Goal: Task Accomplishment & Management: Use online tool/utility

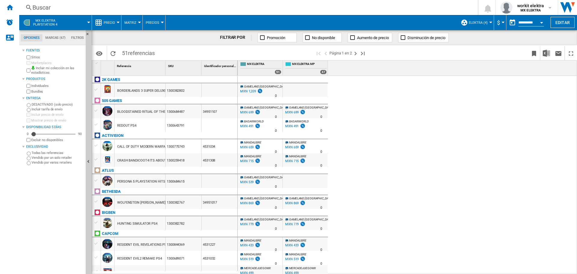
click at [541, 22] on div "Open calendar" at bounding box center [541, 23] width 3 height 2
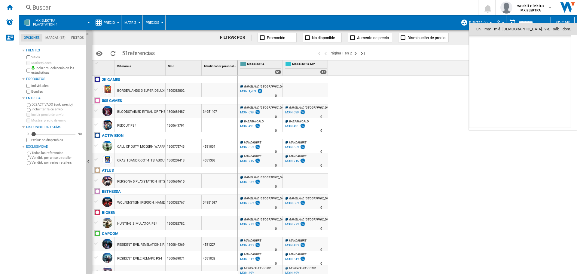
scroll to position [2865, 0]
click at [521, 54] on span "4" at bounding box center [520, 55] width 12 height 12
type input "**********"
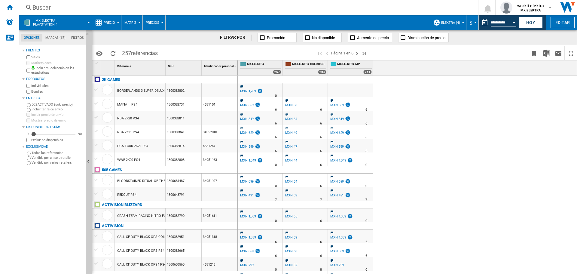
click at [59, 23] on button "MX ELEKTRA Playstation 4" at bounding box center [48, 22] width 30 height 15
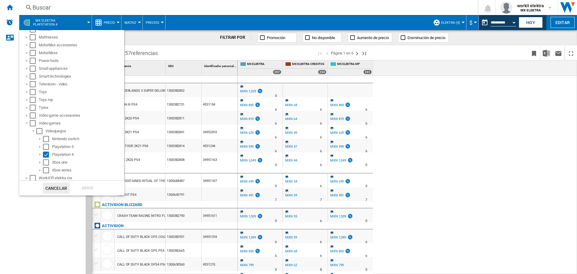
scroll to position [139, 0]
click at [39, 129] on div "Select" at bounding box center [39, 129] width 6 height 6
click at [91, 184] on div "Abrir" at bounding box center [87, 187] width 26 height 11
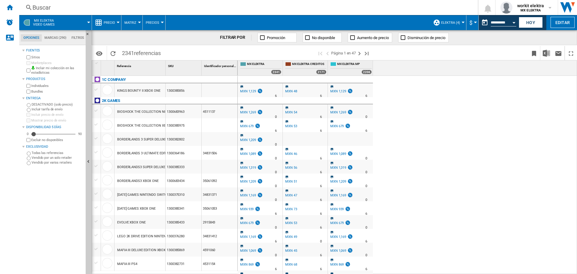
click at [48, 20] on span "MX ELEKTRA Video games" at bounding box center [44, 23] width 22 height 8
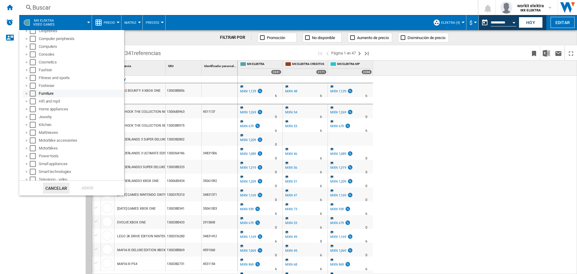
scroll to position [92, 0]
click at [26, 169] on div at bounding box center [27, 168] width 6 height 6
click at [34, 170] on div at bounding box center [33, 168] width 6 height 6
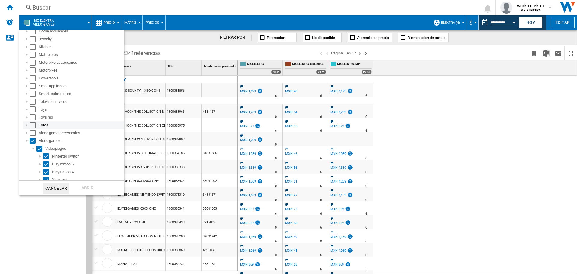
scroll to position [139, 0]
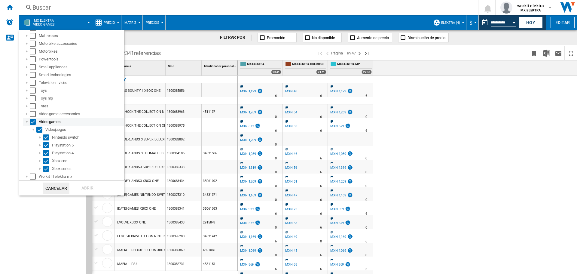
click at [26, 122] on div at bounding box center [27, 122] width 6 height 6
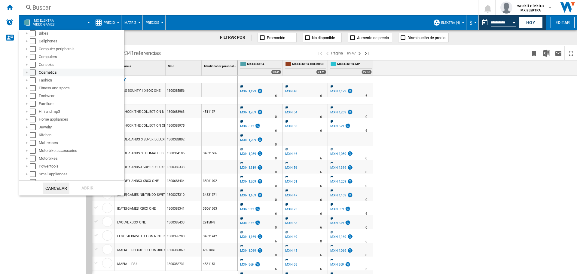
scroll to position [92, 0]
click at [532, 135] on md-backdrop at bounding box center [288, 137] width 577 height 274
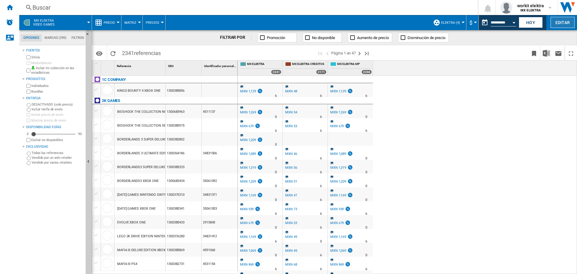
click at [559, 21] on button "Editar" at bounding box center [562, 22] width 24 height 11
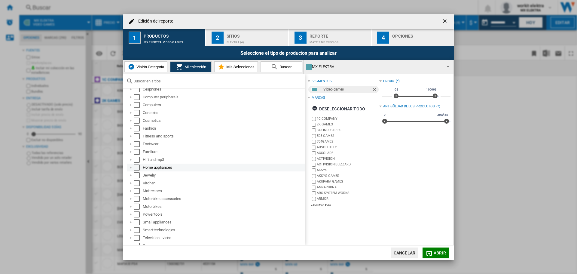
scroll to position [0, 0]
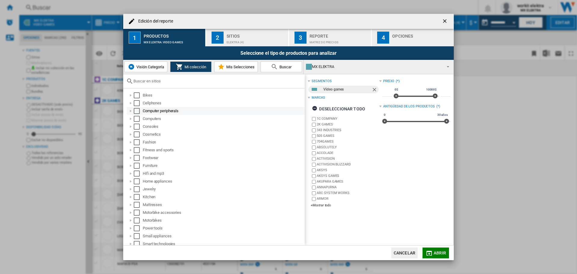
click at [137, 109] on div "Select" at bounding box center [137, 111] width 6 height 6
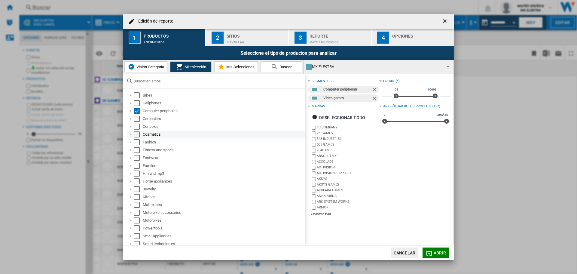
click at [135, 132] on div "Select" at bounding box center [137, 134] width 6 height 6
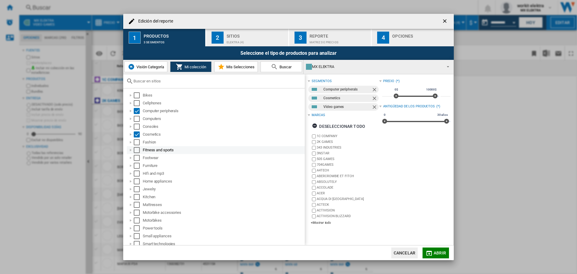
click at [136, 150] on div "Select" at bounding box center [137, 150] width 6 height 6
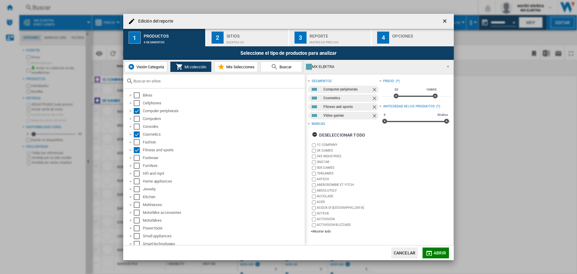
click at [160, 68] on span "Visión Categoría" at bounding box center [149, 67] width 29 height 5
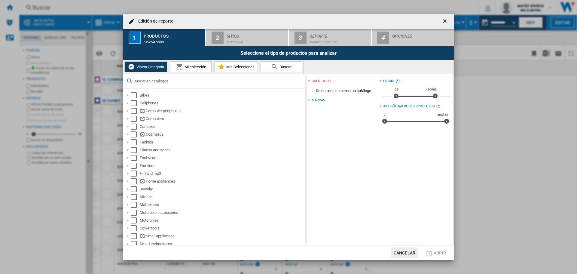
click at [206, 68] on span "Mi colección" at bounding box center [194, 67] width 23 height 5
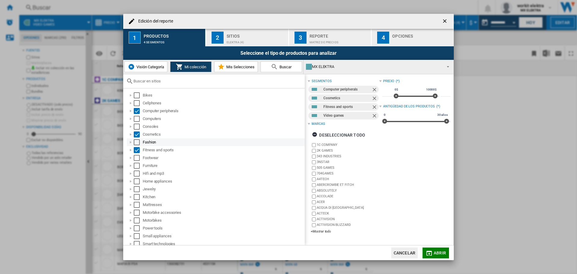
click at [138, 141] on div "Select" at bounding box center [137, 142] width 6 height 6
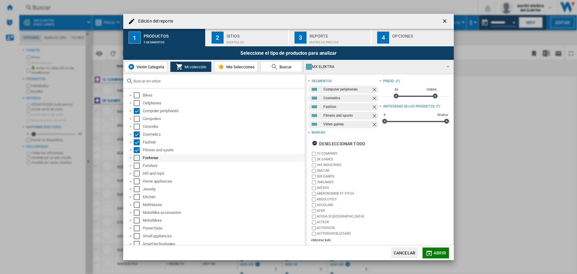
click at [135, 158] on div "Select" at bounding box center [137, 158] width 6 height 6
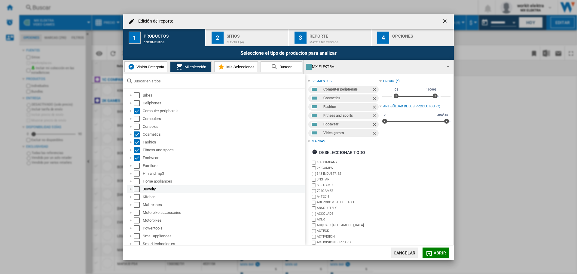
click at [136, 188] on div "Select" at bounding box center [137, 189] width 6 height 6
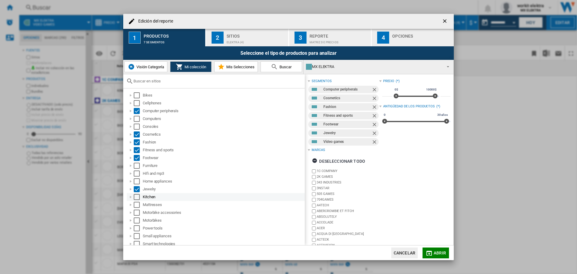
click at [137, 197] on div "Select" at bounding box center [137, 197] width 6 height 6
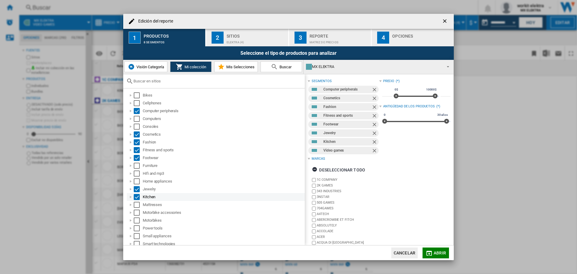
scroll to position [57, 0]
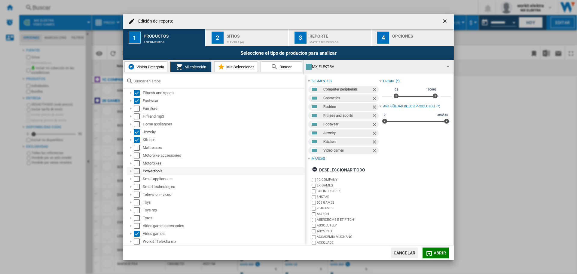
click at [137, 171] on div "Select" at bounding box center [137, 171] width 6 height 6
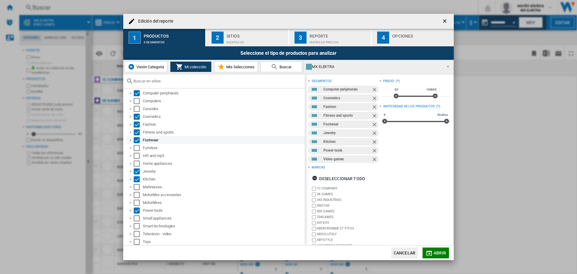
scroll to position [0, 0]
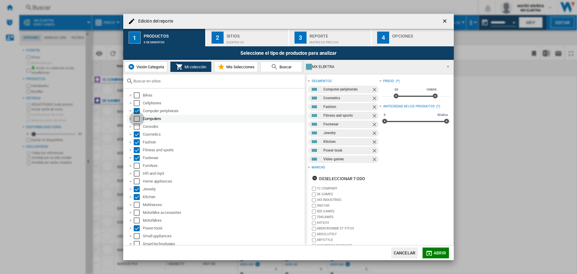
click at [135, 118] on div "Select" at bounding box center [137, 119] width 6 height 6
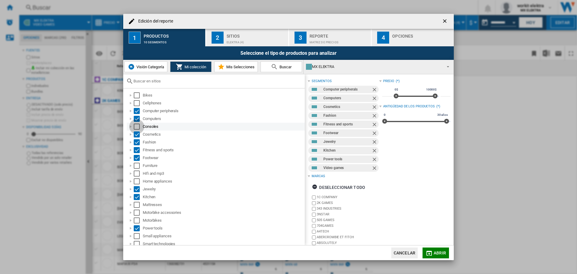
click at [139, 126] on div "Select" at bounding box center [137, 126] width 6 height 6
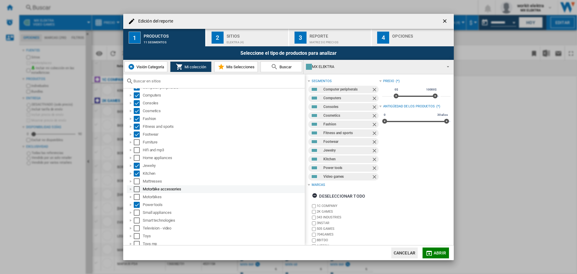
scroll to position [57, 0]
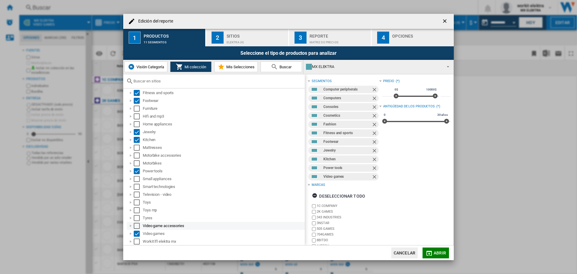
click at [135, 224] on div "Select" at bounding box center [137, 226] width 6 height 6
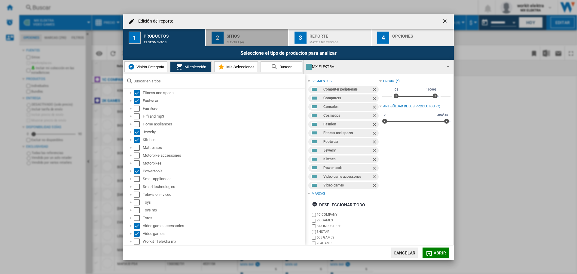
click at [228, 32] on div "Sitios" at bounding box center [255, 34] width 59 height 6
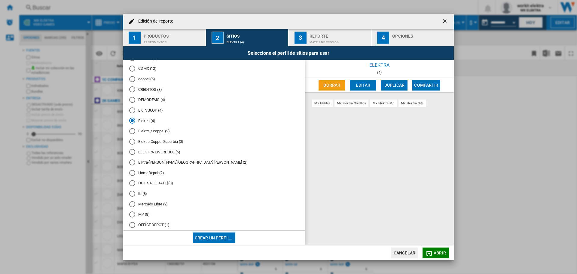
scroll to position [90, 0]
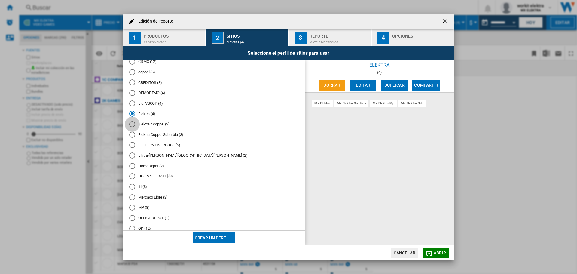
click at [132, 126] on div "Elektra / coppel (2)" at bounding box center [132, 124] width 6 height 6
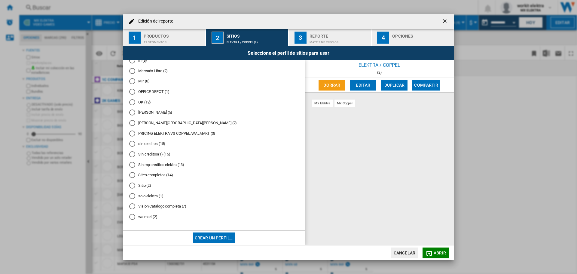
scroll to position [219, 0]
click at [131, 197] on div "solo elektra (1)" at bounding box center [132, 196] width 6 height 6
click at [310, 35] on div "Reporte" at bounding box center [338, 34] width 59 height 6
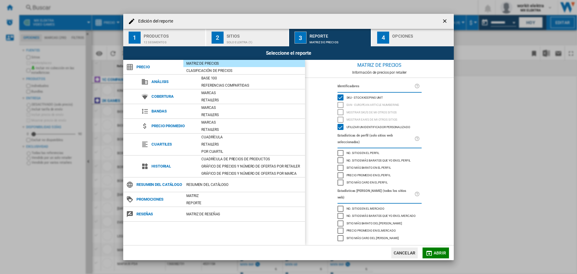
click at [360, 129] on span "Utilizar un identificador personalizado" at bounding box center [378, 126] width 64 height 4
click at [392, 43] on button "4 Opciones" at bounding box center [412, 37] width 82 height 17
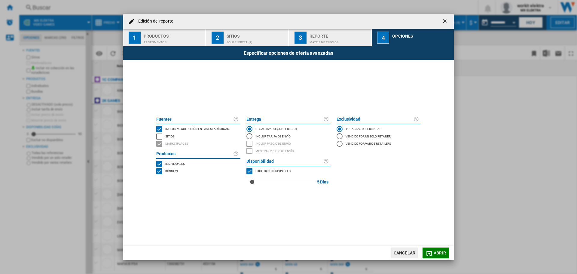
click at [440, 248] on button "Abrir" at bounding box center [435, 252] width 26 height 11
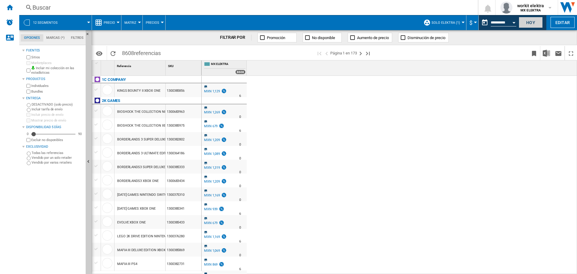
click at [533, 17] on button "Hoy" at bounding box center [530, 22] width 24 height 11
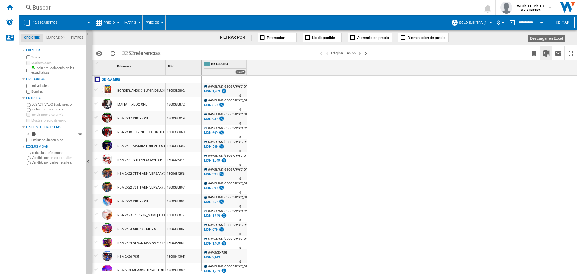
click at [543, 51] on img "Descargar en Excel" at bounding box center [545, 53] width 7 height 7
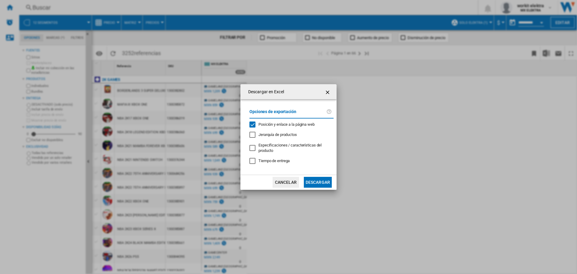
click at [268, 134] on span "Jerarquía de productos" at bounding box center [277, 134] width 38 height 5
click at [324, 177] on button "Descargar" at bounding box center [318, 182] width 28 height 11
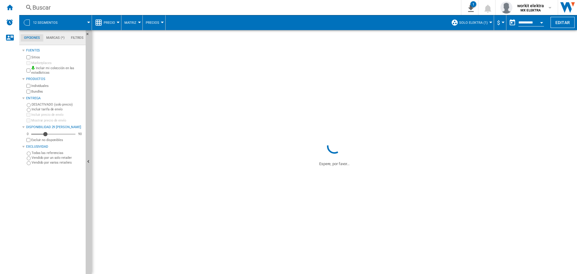
drag, startPoint x: 34, startPoint y: 134, endPoint x: 47, endPoint y: 136, distance: 13.0
click at [47, 135] on div "Disponibilidad" at bounding box center [45, 134] width 6 height 6
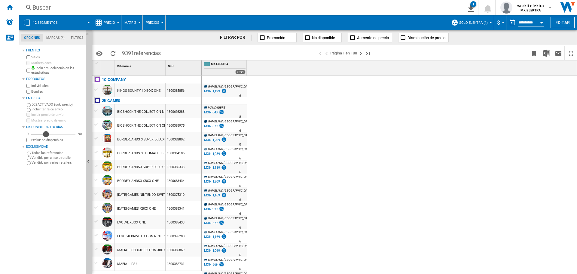
click at [46, 134] on div "Disponibilidad" at bounding box center [46, 134] width 6 height 6
click at [548, 51] on img "Descargar en Excel" at bounding box center [545, 53] width 7 height 7
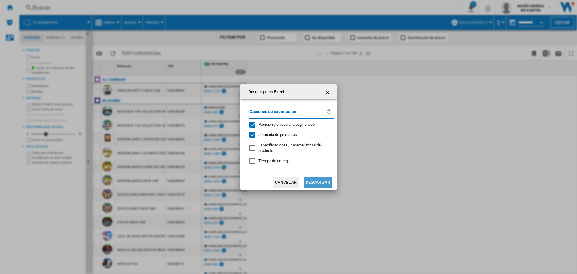
click at [319, 180] on button "Descargar" at bounding box center [318, 182] width 28 height 11
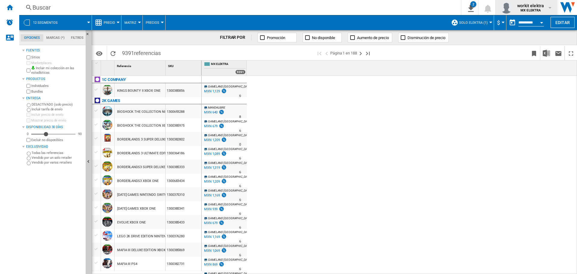
click at [522, 7] on span "workit elektra" at bounding box center [530, 6] width 27 height 6
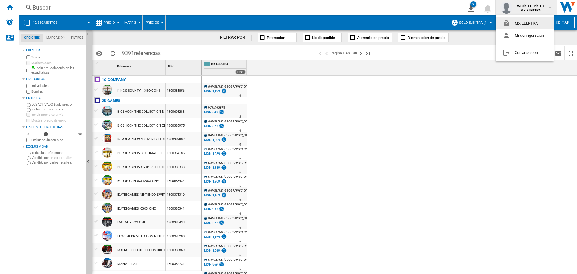
click at [522, 7] on md-backdrop at bounding box center [288, 137] width 577 height 274
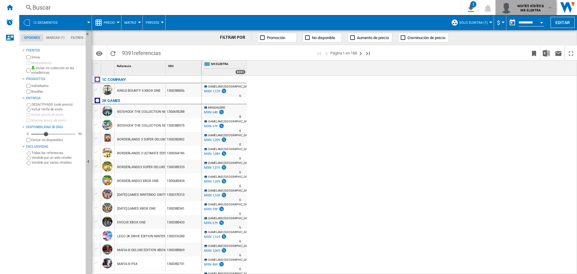
click at [515, 8] on div "workit elektra MX ELEKTRA" at bounding box center [530, 8] width 33 height 10
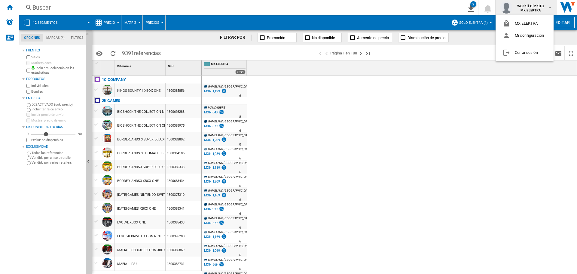
click at [479, 99] on md-backdrop at bounding box center [288, 137] width 577 height 274
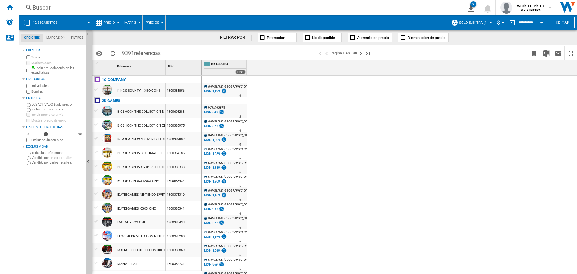
click at [115, 19] on button "Precio" at bounding box center [111, 22] width 14 height 15
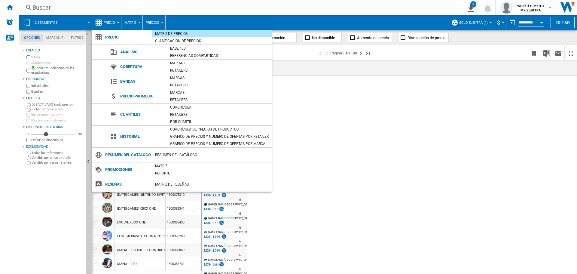
click at [115, 20] on md-backdrop at bounding box center [288, 137] width 577 height 274
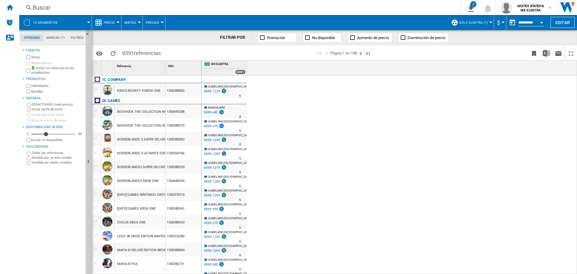
click at [80, 23] on span at bounding box center [77, 22] width 23 height 15
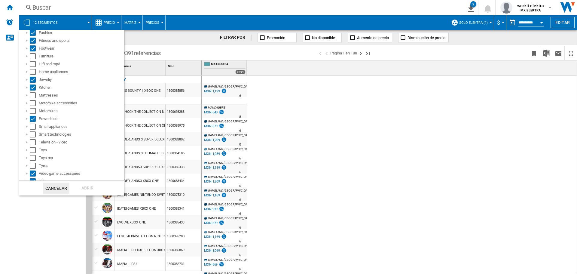
scroll to position [90, 0]
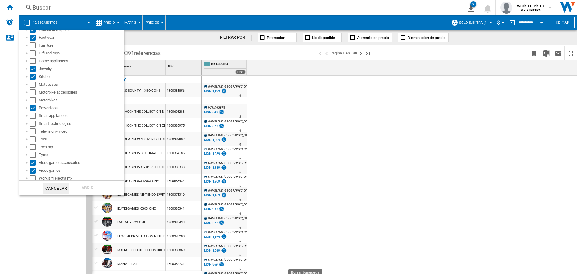
click at [344, 87] on md-backdrop at bounding box center [288, 137] width 577 height 274
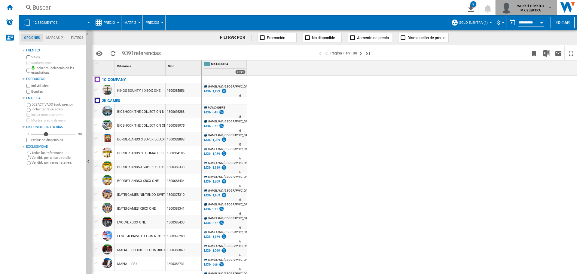
click at [533, 10] on b "MX ELEKTRA" at bounding box center [530, 10] width 20 height 4
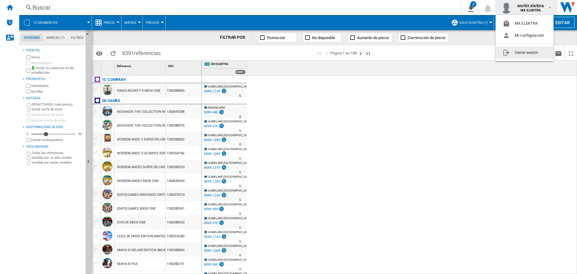
click at [534, 53] on button "Cerrar sesión" at bounding box center [524, 53] width 58 height 12
